Goal: Transaction & Acquisition: Register for event/course

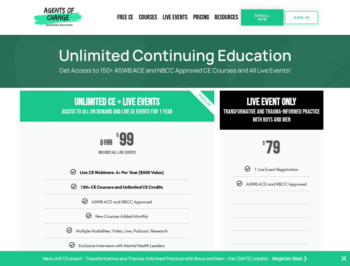
click at [175, 133] on div "$ 199 $ 99 Includes ALL Live Events!" at bounding box center [117, 146] width 194 height 48
click at [226, 17] on link "Resources" at bounding box center [226, 17] width 29 height 13
click at [262, 17] on span "Enroll Now" at bounding box center [262, 17] width 25 height 7
click at [301, 17] on span "SIGN IN" at bounding box center [302, 18] width 16 height 4
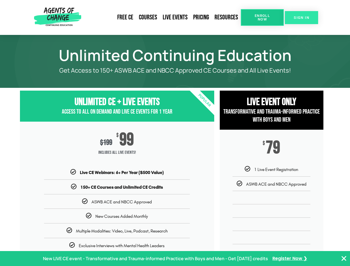
click at [301, 17] on span "SIGN IN" at bounding box center [302, 18] width 16 height 4
click at [175, 258] on p "New LIVE CE event - Transformative and Trauma-informed Practice with Boys and M…" at bounding box center [155, 259] width 225 height 8
click at [344, 258] on icon "Close Banner" at bounding box center [343, 258] width 7 height 7
